Goal: Task Accomplishment & Management: Complete application form

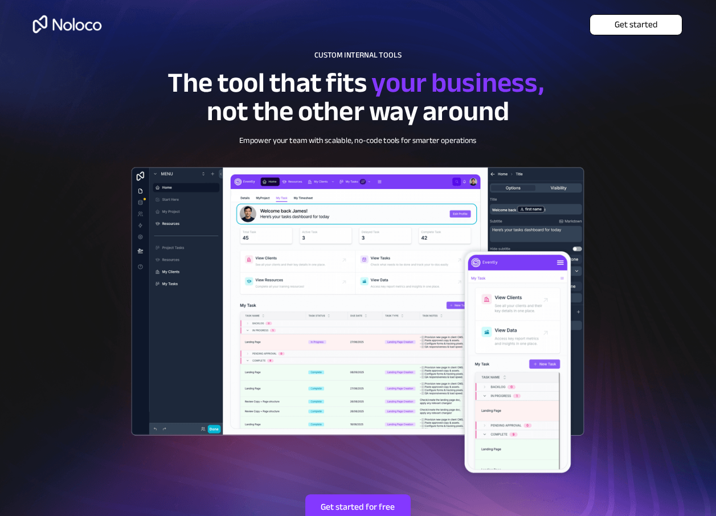
click at [622, 24] on span "Get started" at bounding box center [636, 24] width 92 height 11
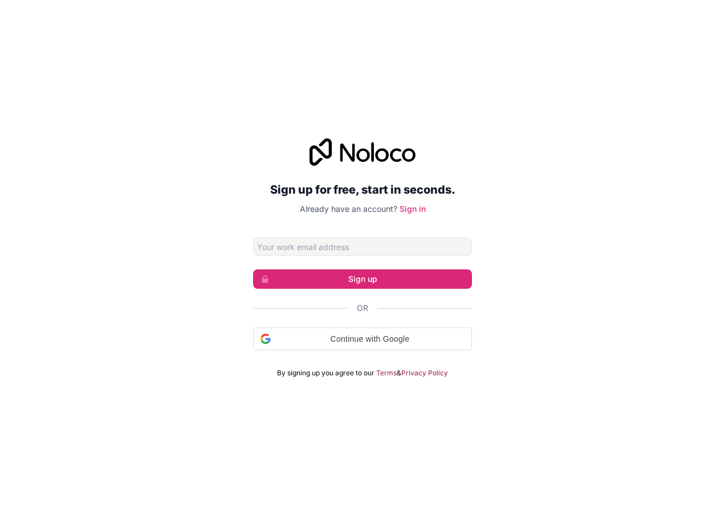
click at [340, 246] on input "Email address" at bounding box center [362, 247] width 219 height 18
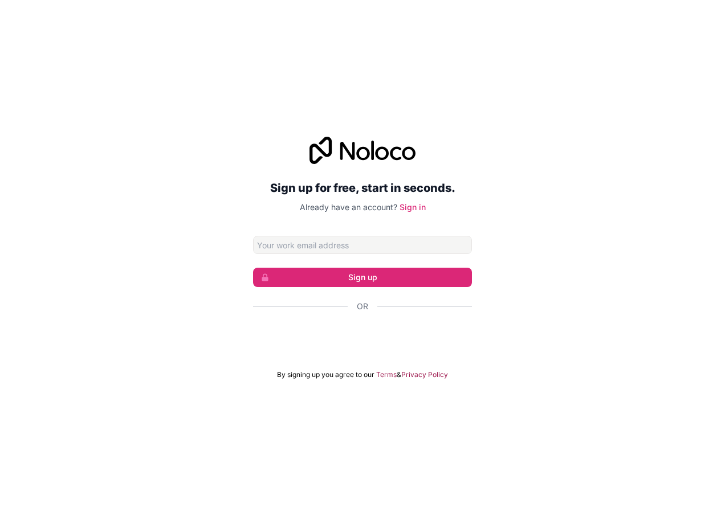
type input "[EMAIL_ADDRESS][DOMAIN_NAME]"
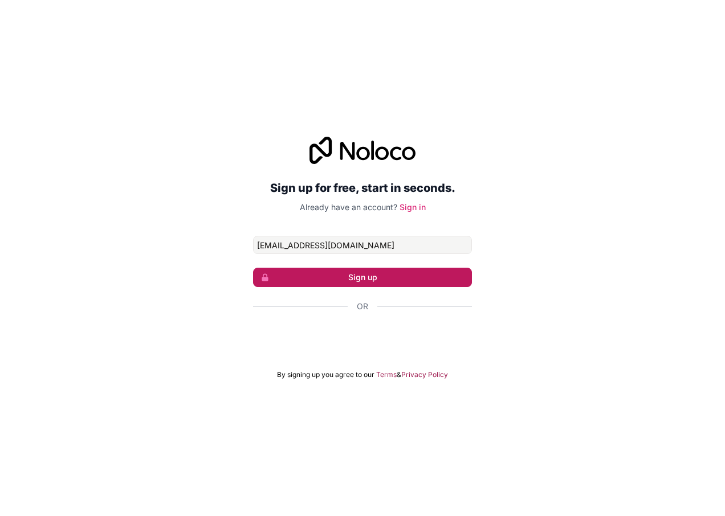
click at [351, 279] on button "Sign up" at bounding box center [362, 277] width 219 height 19
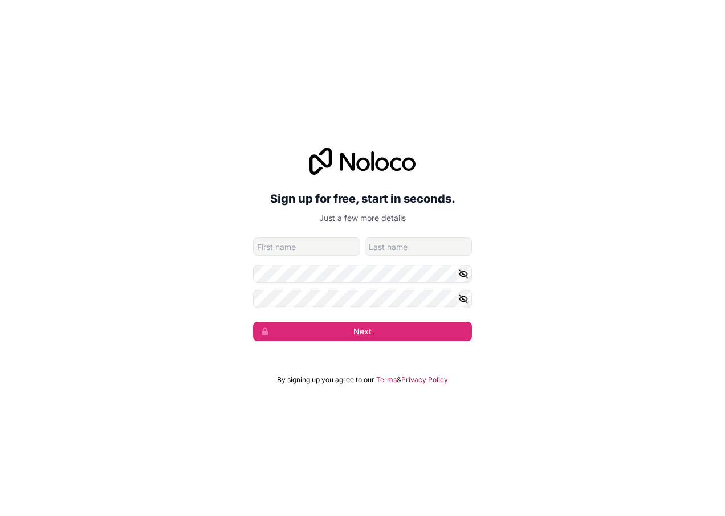
click at [289, 247] on input "given-name" at bounding box center [306, 247] width 107 height 18
type input "Denis"
type input "Kariuki"
click at [465, 274] on icon "button" at bounding box center [463, 274] width 10 height 10
click at [250, 276] on div "Sign up for free, start in seconds. Just a few more details kariukid90@gmail.co…" at bounding box center [362, 245] width 725 height 226
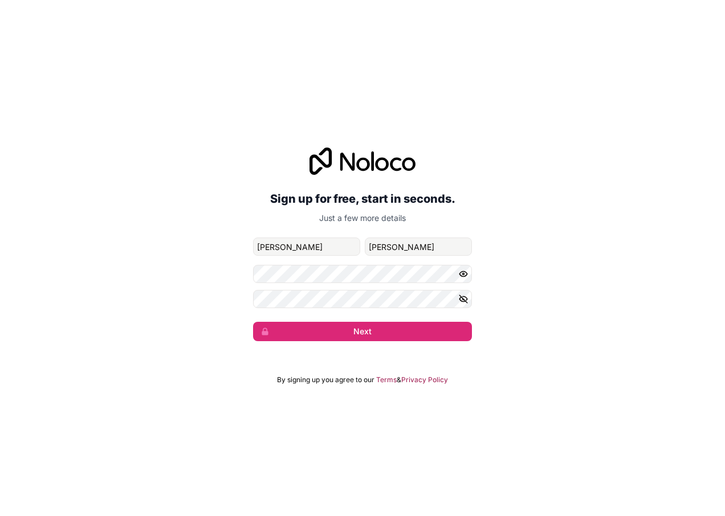
click at [463, 273] on icon "button" at bounding box center [464, 274] width 2 height 2
click at [382, 337] on button "Next" at bounding box center [362, 331] width 219 height 19
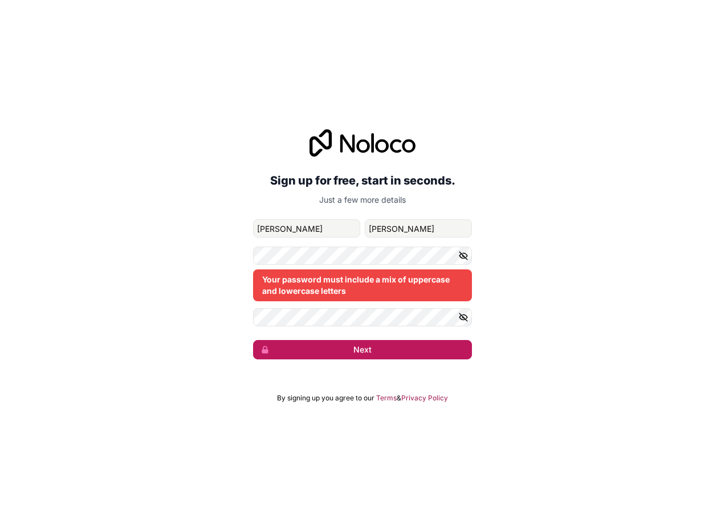
click at [368, 351] on button "Next" at bounding box center [362, 349] width 219 height 19
click at [358, 350] on button "Next" at bounding box center [362, 349] width 219 height 19
click at [364, 350] on button "Next" at bounding box center [362, 349] width 219 height 19
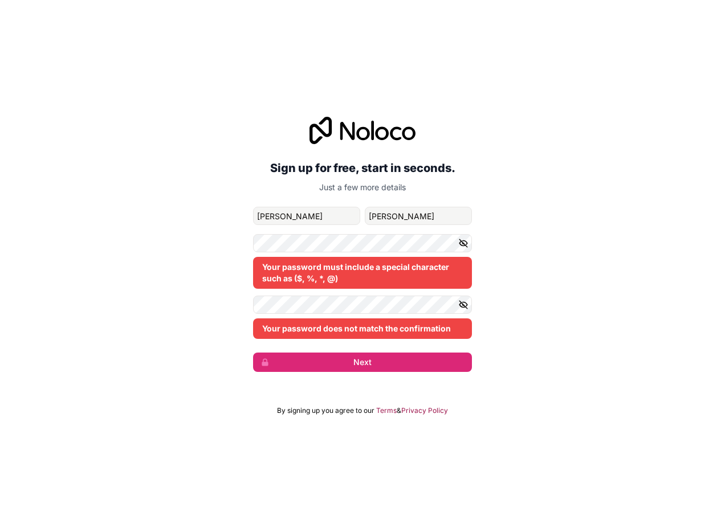
click at [465, 243] on icon "button" at bounding box center [463, 243] width 10 height 10
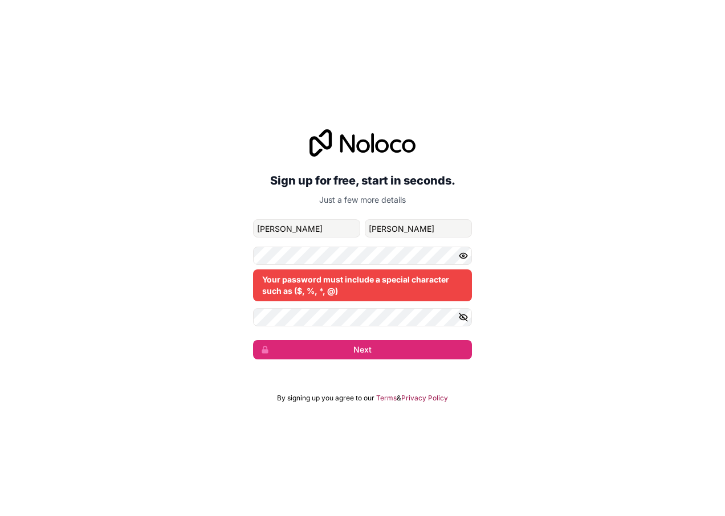
click at [462, 316] on icon "button" at bounding box center [463, 317] width 8 height 8
click at [459, 318] on icon "button" at bounding box center [463, 317] width 8 height 5
click at [463, 255] on icon "button" at bounding box center [464, 256] width 2 height 2
click at [359, 356] on button "Next" at bounding box center [362, 349] width 219 height 19
